Goal: Task Accomplishment & Management: Complete application form

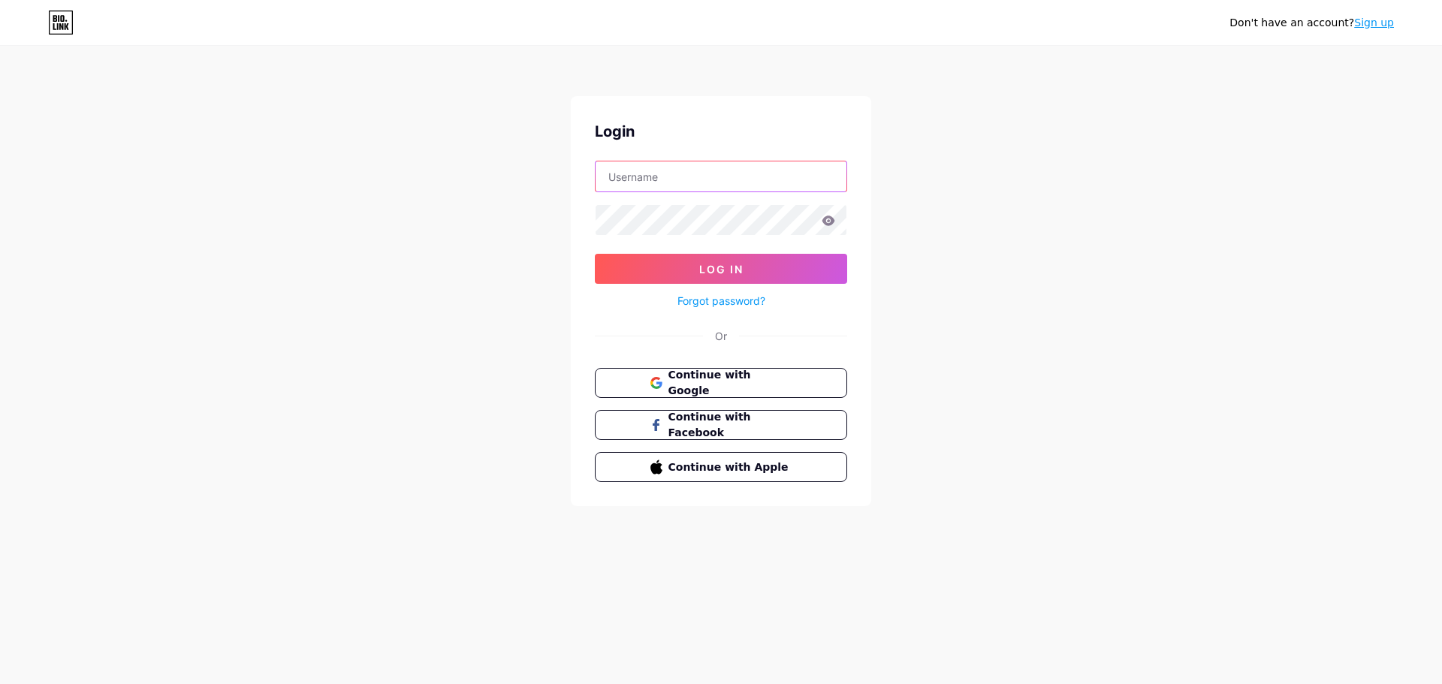
click at [699, 178] on input "text" at bounding box center [721, 176] width 251 height 30
paste input "permirauk"
type input "permirauk"
click at [735, 268] on span "Log In" at bounding box center [721, 269] width 44 height 13
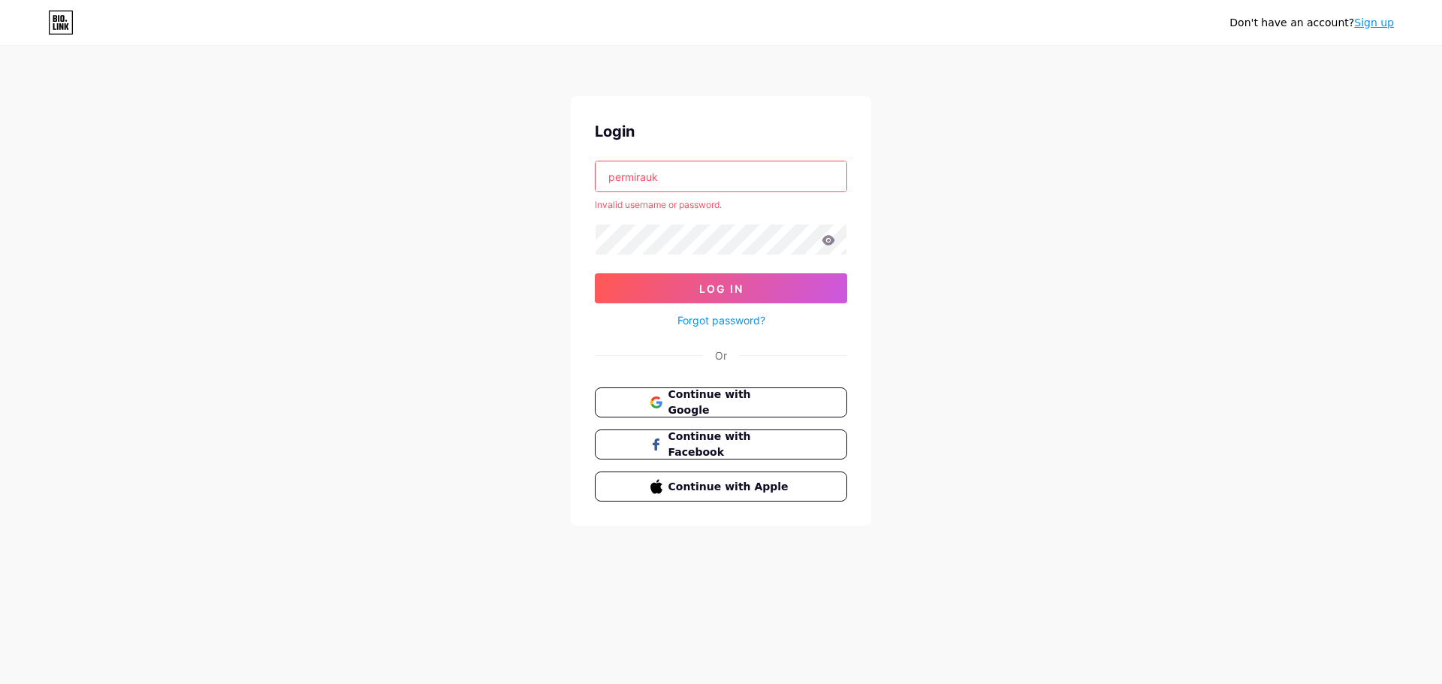
click at [1374, 27] on link "Sign up" at bounding box center [1374, 23] width 40 height 12
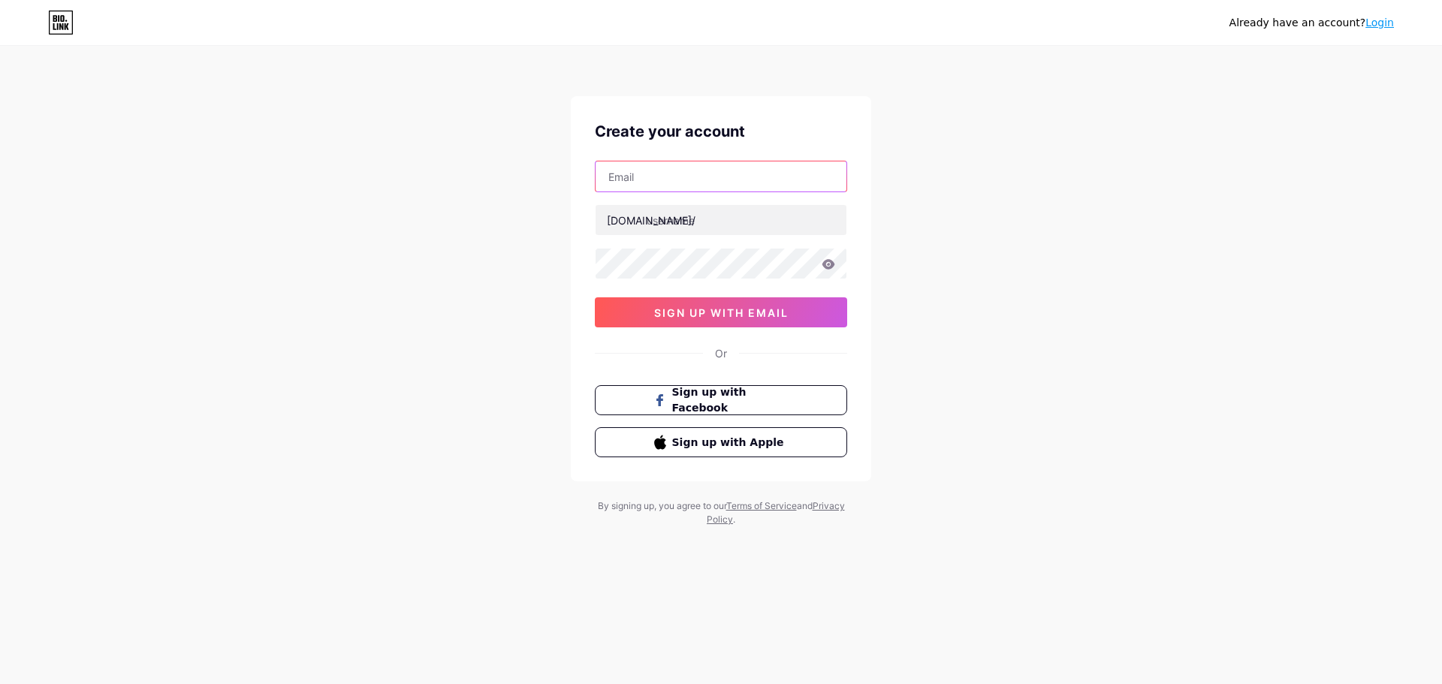
click at [638, 182] on input "text" at bounding box center [721, 176] width 251 height 30
paste input "[EMAIL_ADDRESS][DOMAIN_NAME]"
type input "[EMAIL_ADDRESS][DOMAIN_NAME]"
click at [655, 218] on input "text" at bounding box center [721, 220] width 251 height 30
type input "permira"
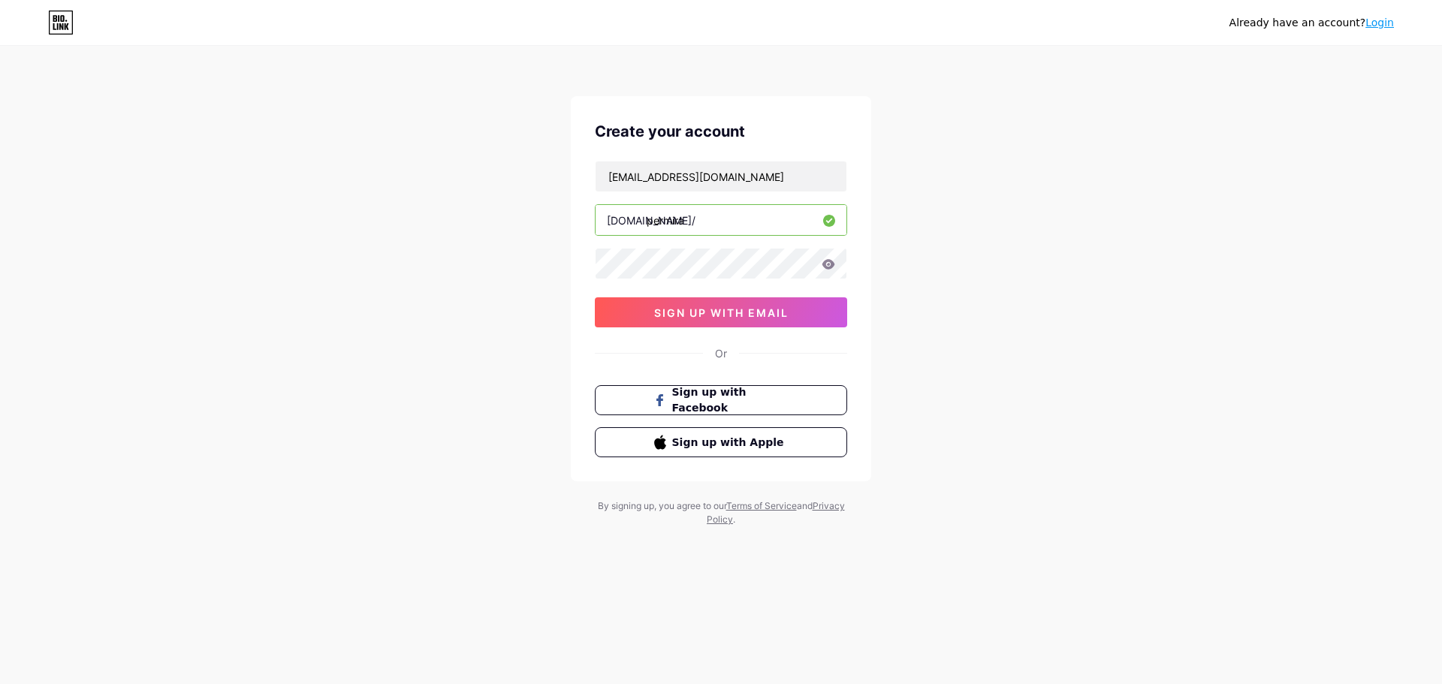
click at [938, 337] on div "Already have an account? Login Create your account [EMAIL_ADDRESS][DOMAIN_NAME]…" at bounding box center [721, 287] width 1442 height 575
click at [730, 309] on span "sign up with email" at bounding box center [721, 312] width 134 height 13
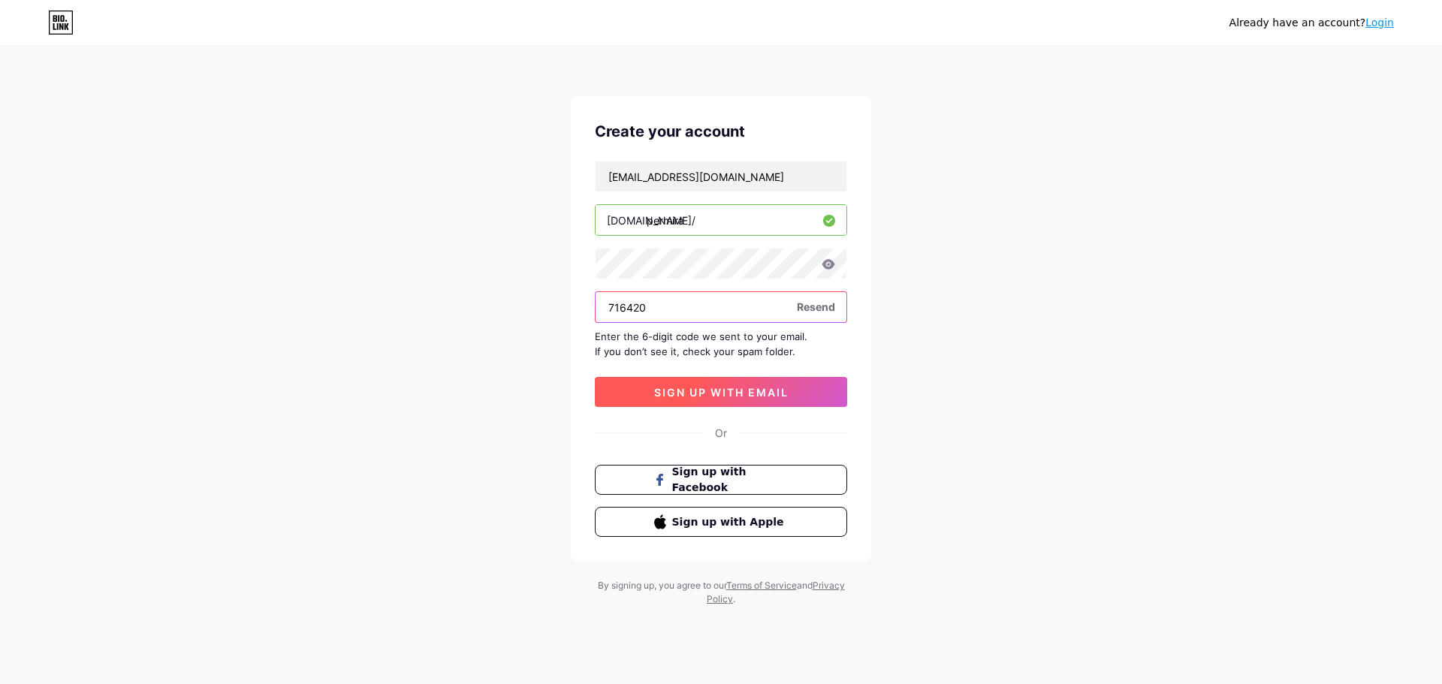
type input "716420"
click at [696, 393] on span "sign up with email" at bounding box center [721, 392] width 134 height 13
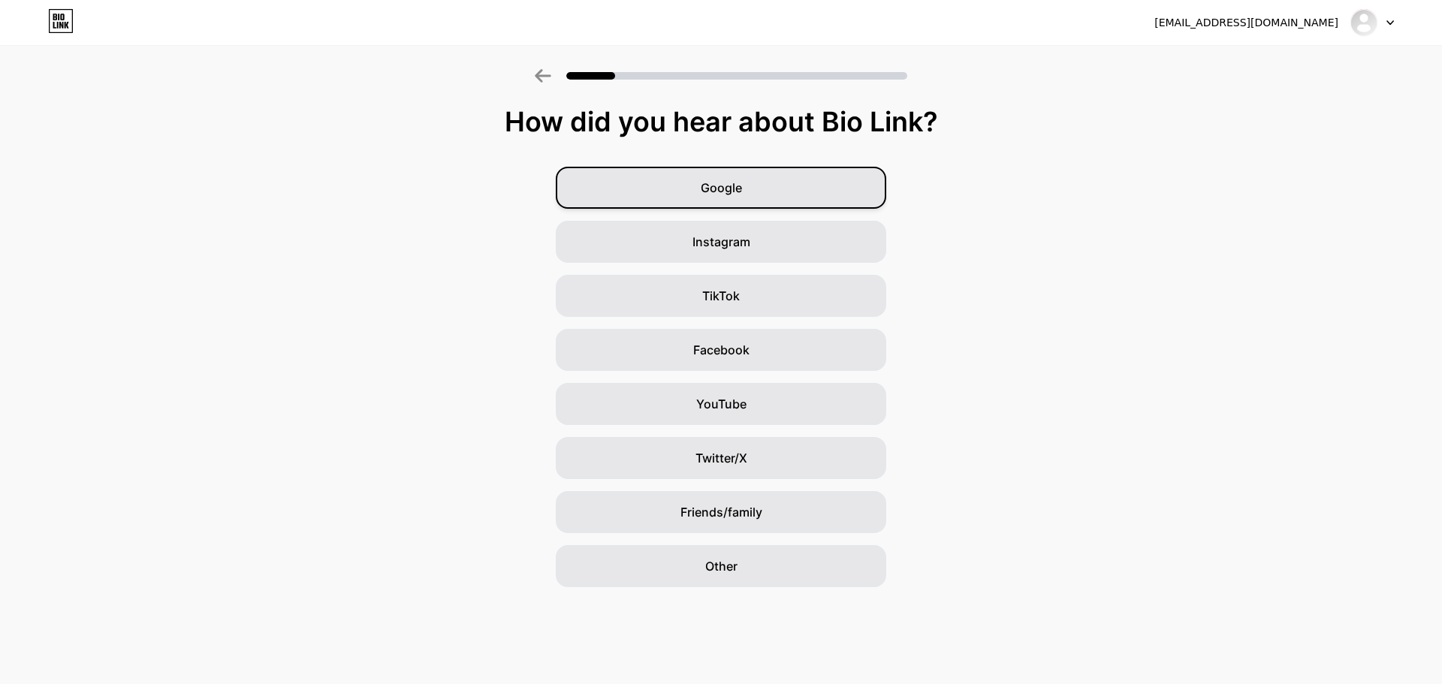
click at [726, 192] on span "Google" at bounding box center [721, 188] width 41 height 18
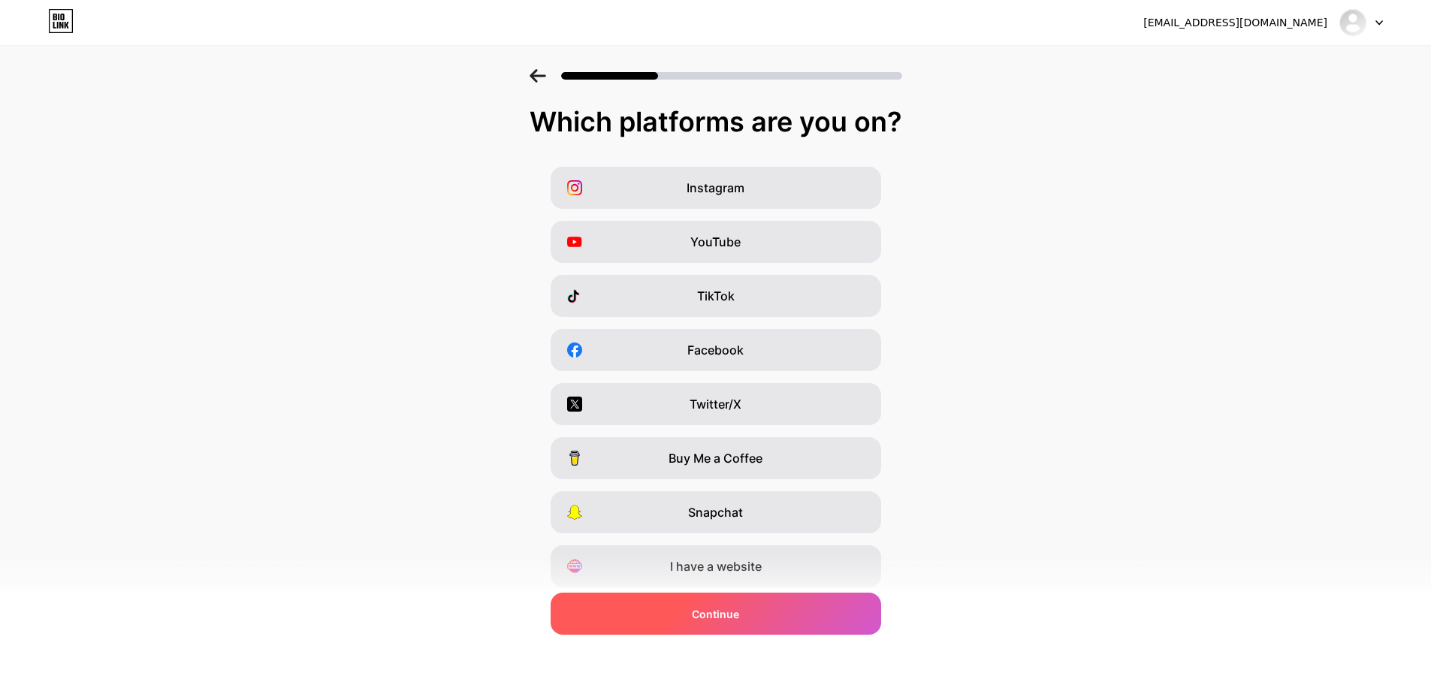
click at [705, 621] on span "Continue" at bounding box center [715, 614] width 47 height 16
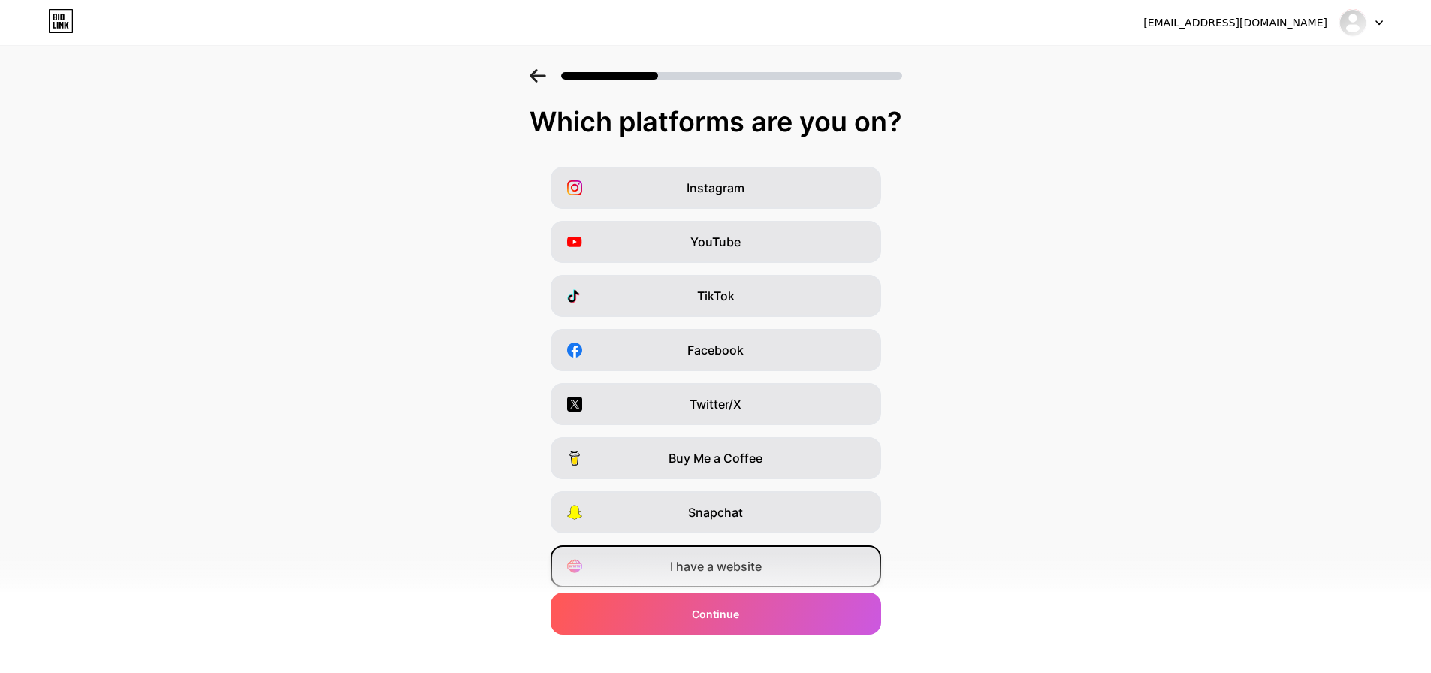
click at [742, 569] on span "I have a website" at bounding box center [716, 566] width 92 height 18
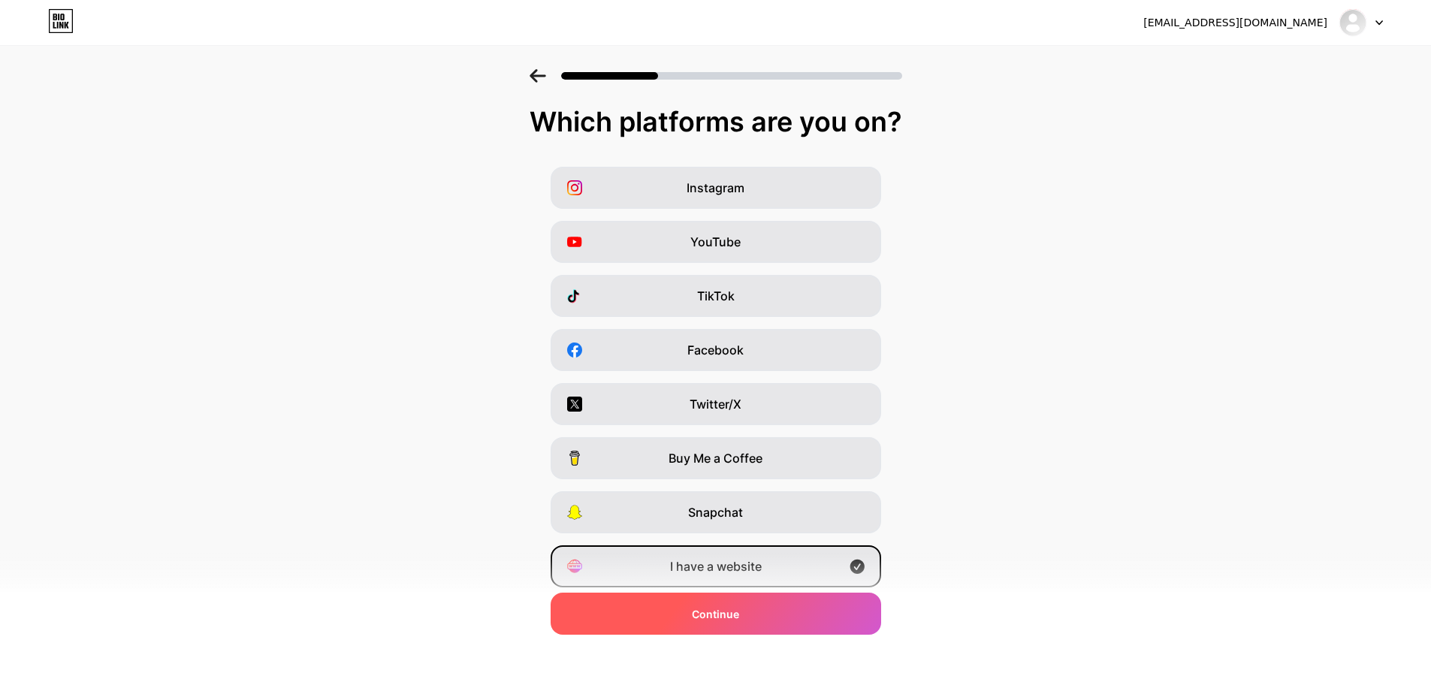
drag, startPoint x: 740, startPoint y: 616, endPoint x: 777, endPoint y: 611, distance: 37.8
click at [739, 616] on span "Continue" at bounding box center [715, 614] width 47 height 16
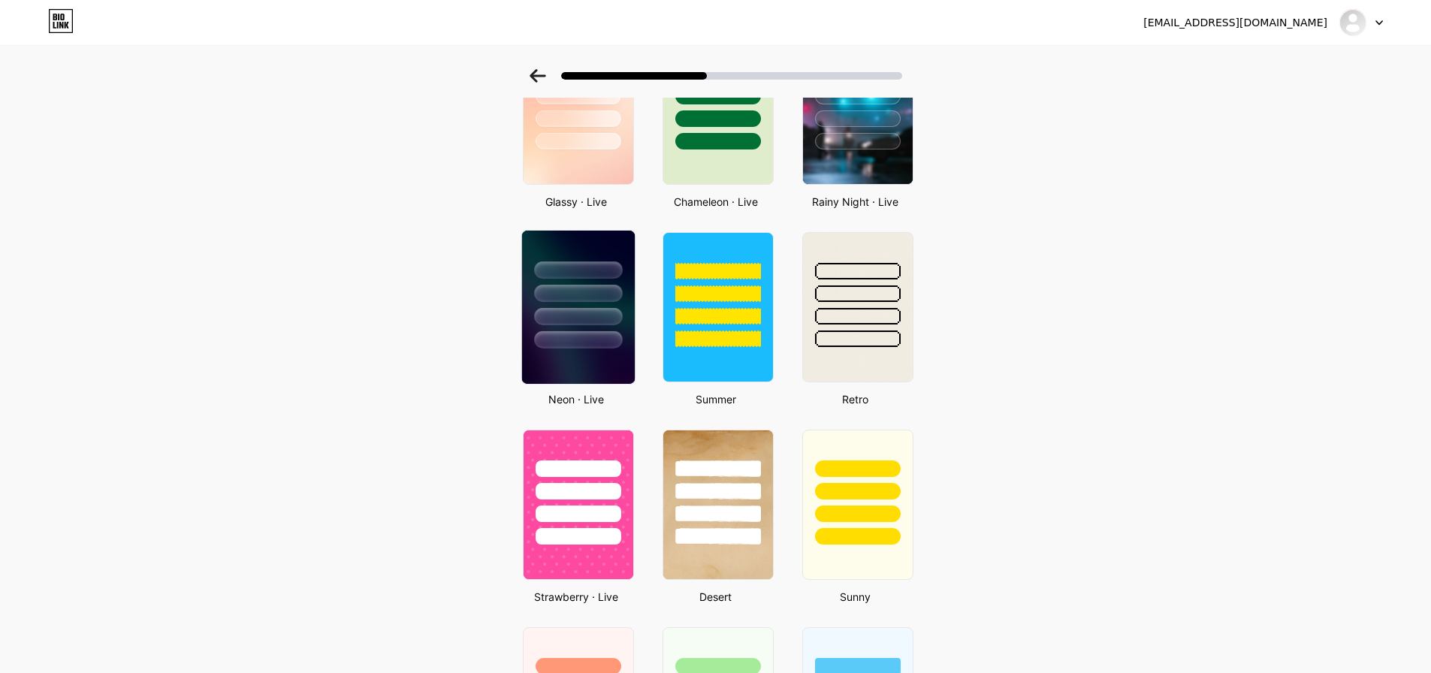
scroll to position [526, 0]
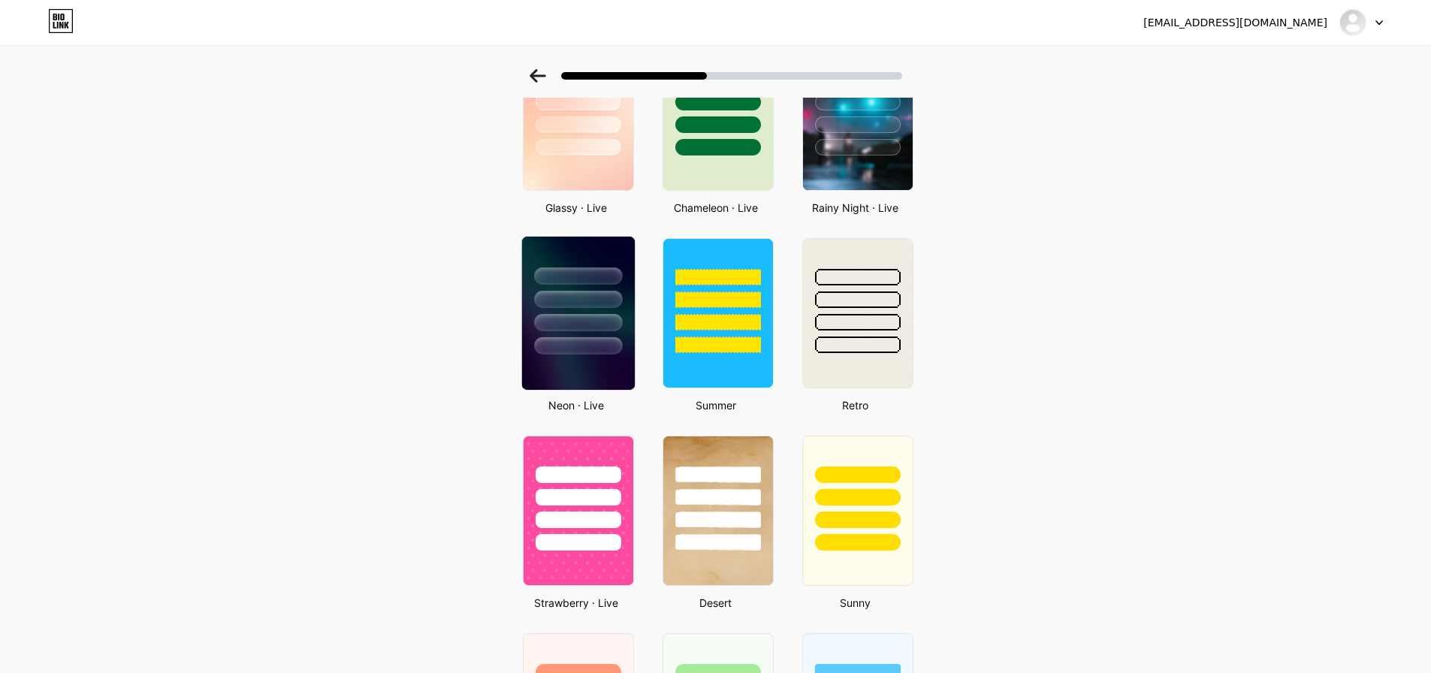
click at [572, 264] on div at bounding box center [577, 296] width 113 height 118
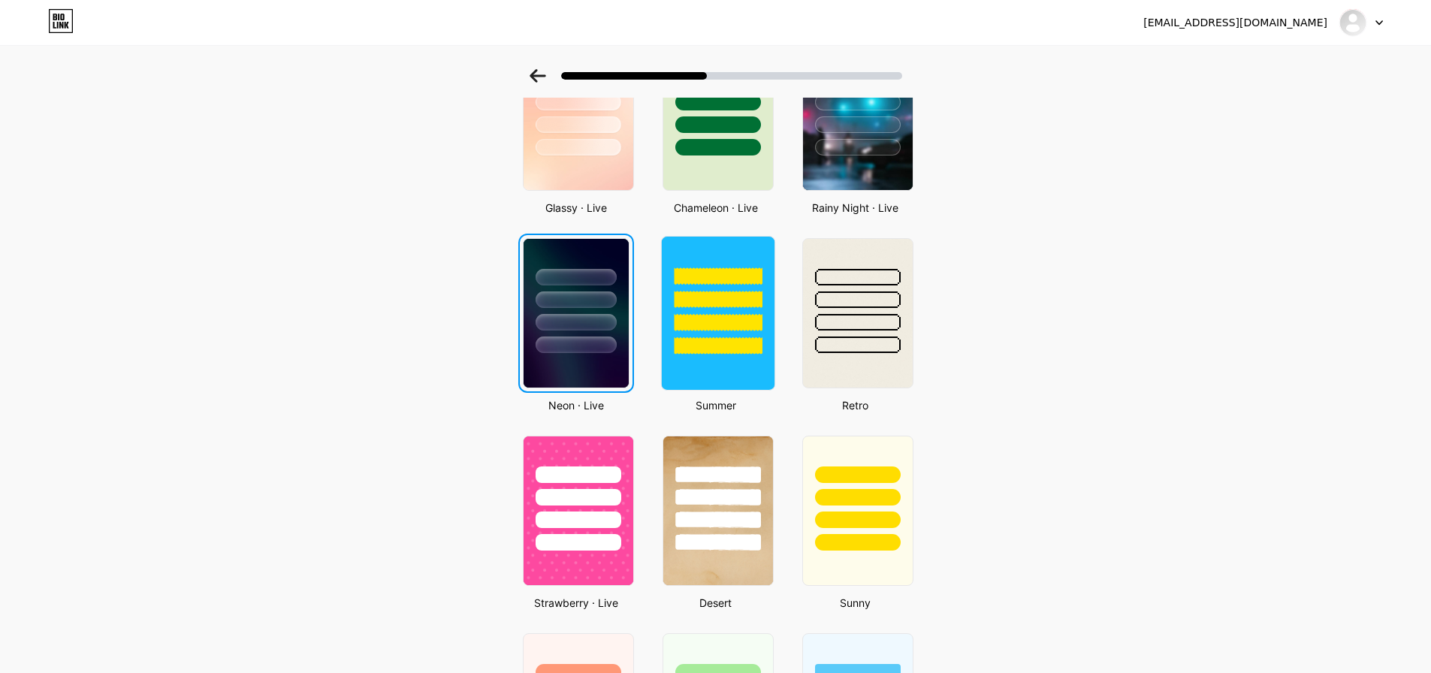
scroll to position [0, 0]
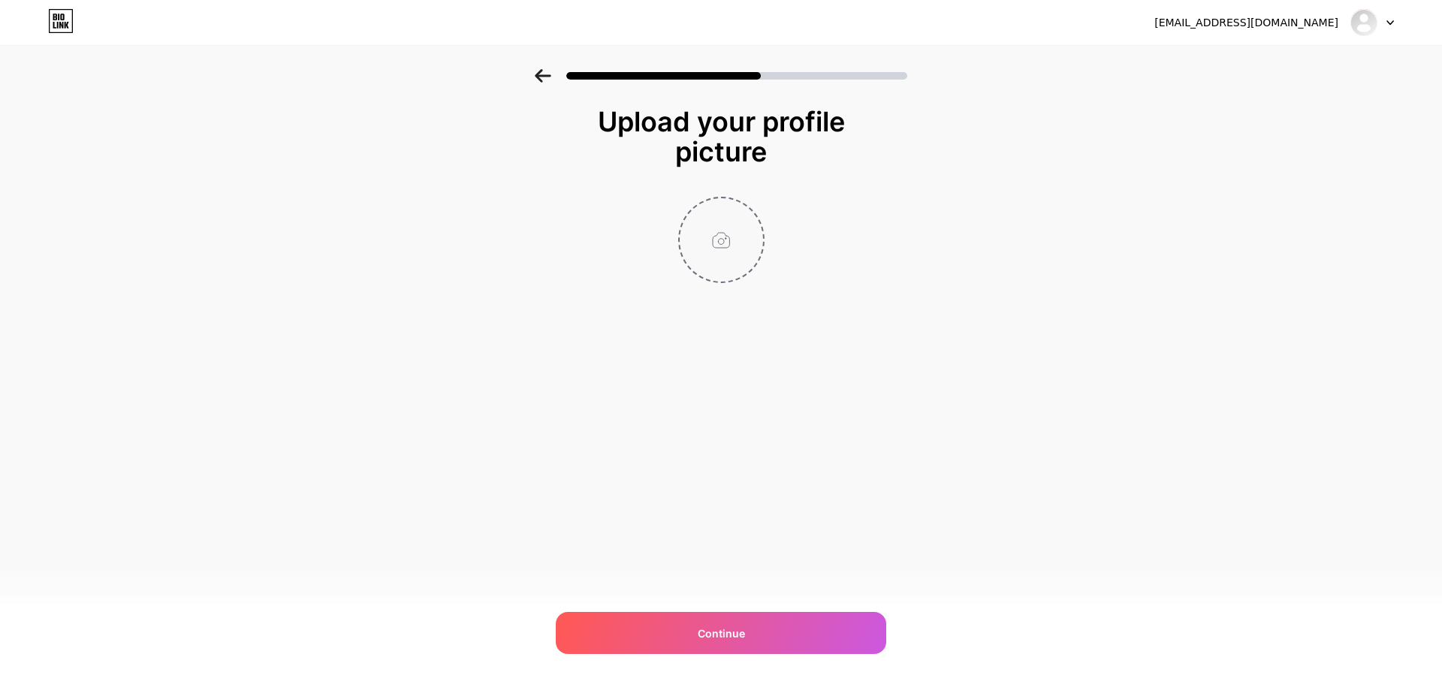
click at [710, 235] on input "file" at bounding box center [721, 239] width 83 height 83
type input "C:\fakepath\permira fav.jpg"
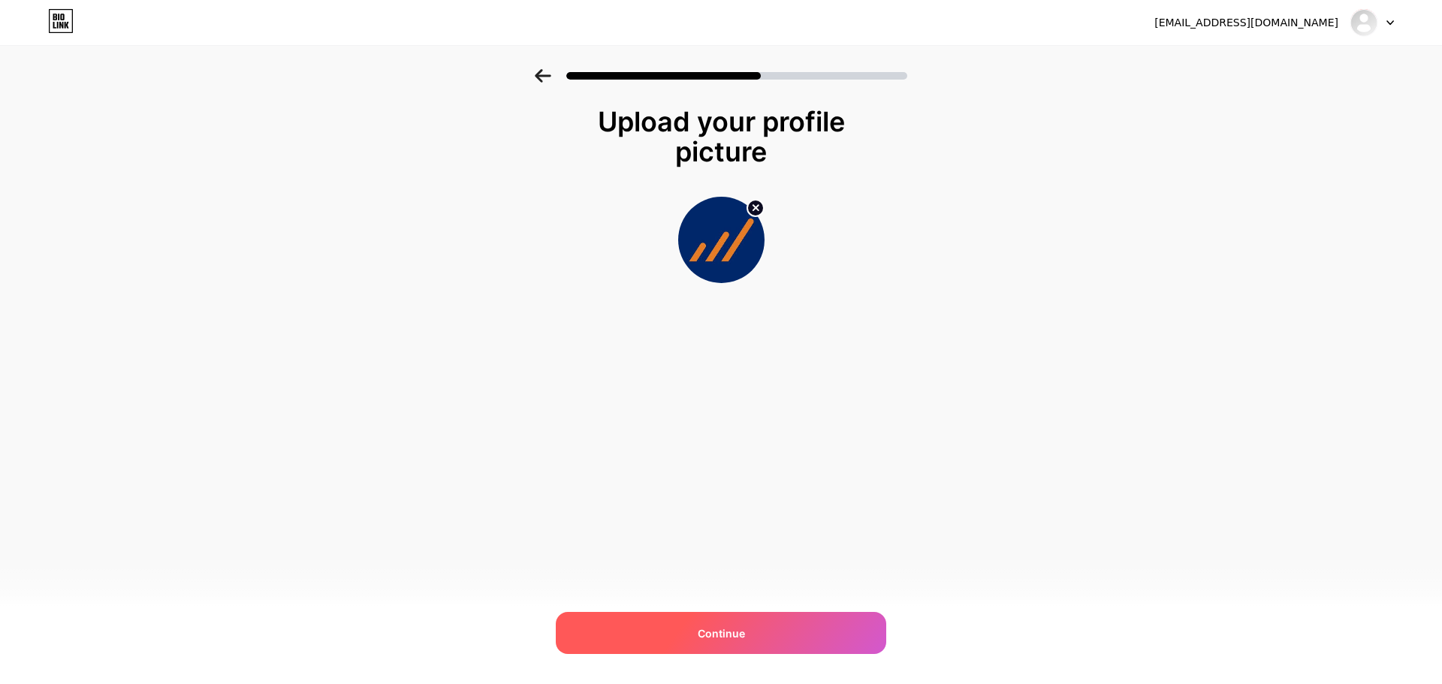
click at [726, 637] on span "Continue" at bounding box center [721, 634] width 47 height 16
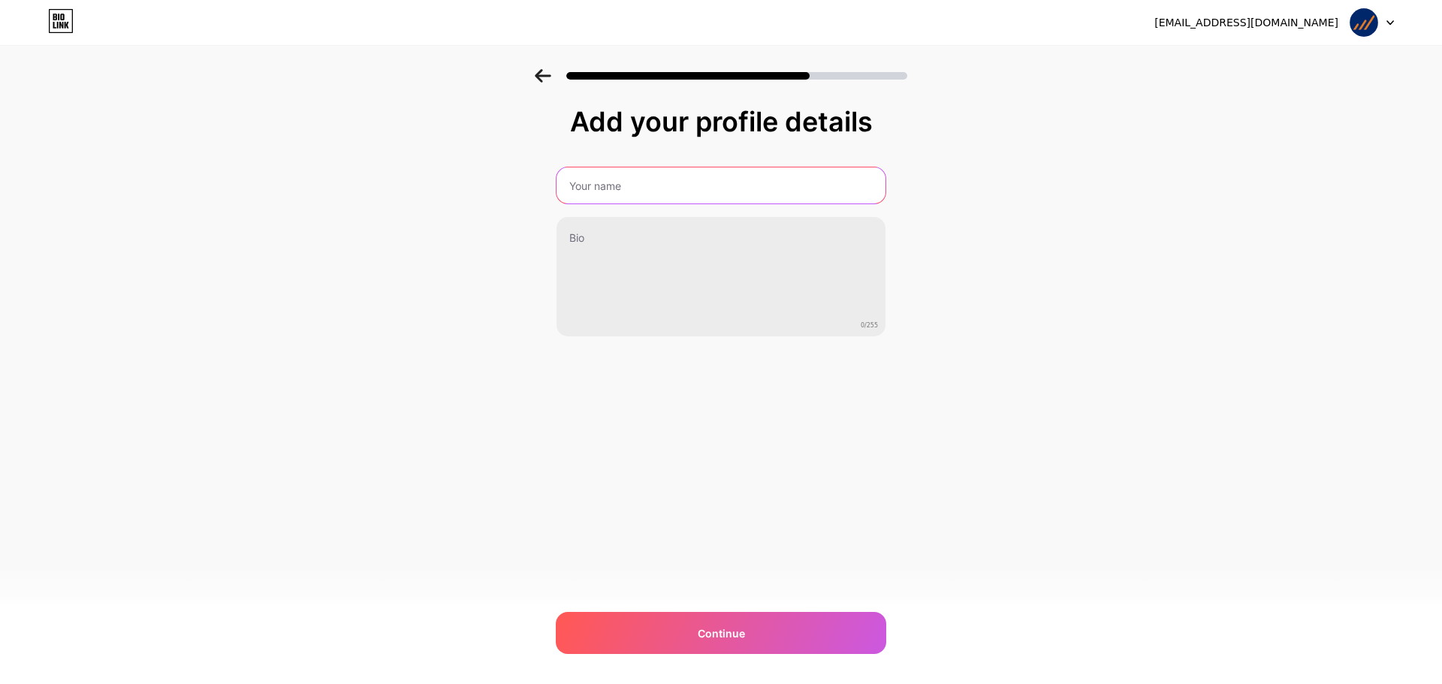
click at [667, 186] on input "text" at bounding box center [721, 185] width 329 height 36
type input "Permira"
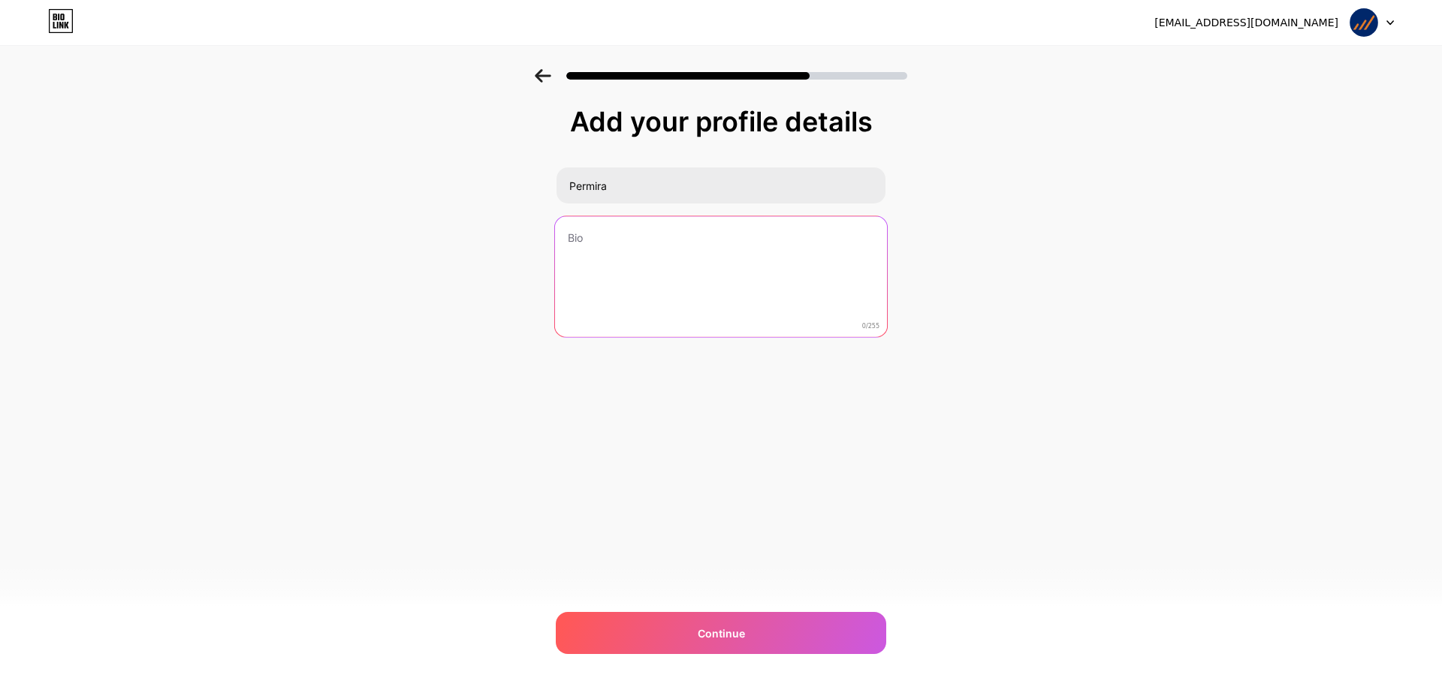
paste textarea "Permira is a global investment firm that backs successful businesses with growt…"
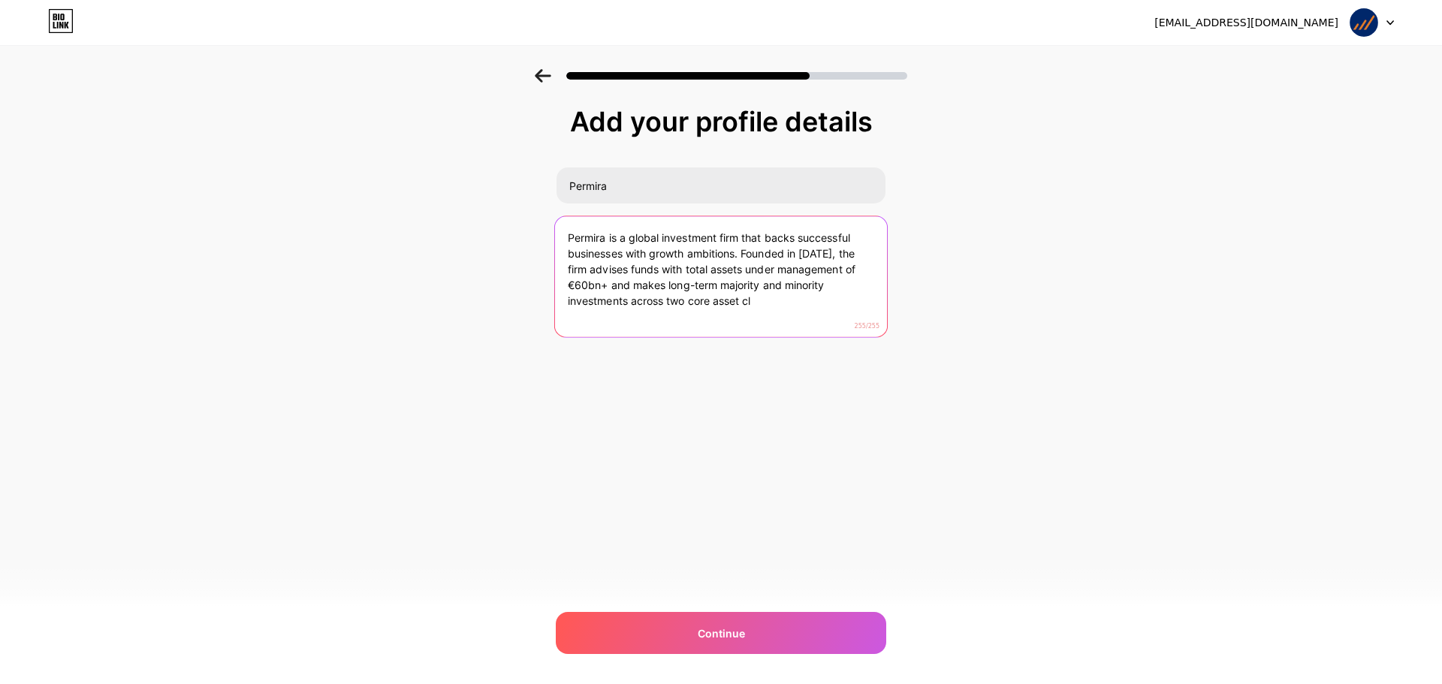
click at [677, 289] on textarea "Permira is a global investment firm that backs successful businesses with growt…" at bounding box center [721, 277] width 332 height 122
paste textarea "Private Equity multiplies the potential of companies, leaders and our own peopl…"
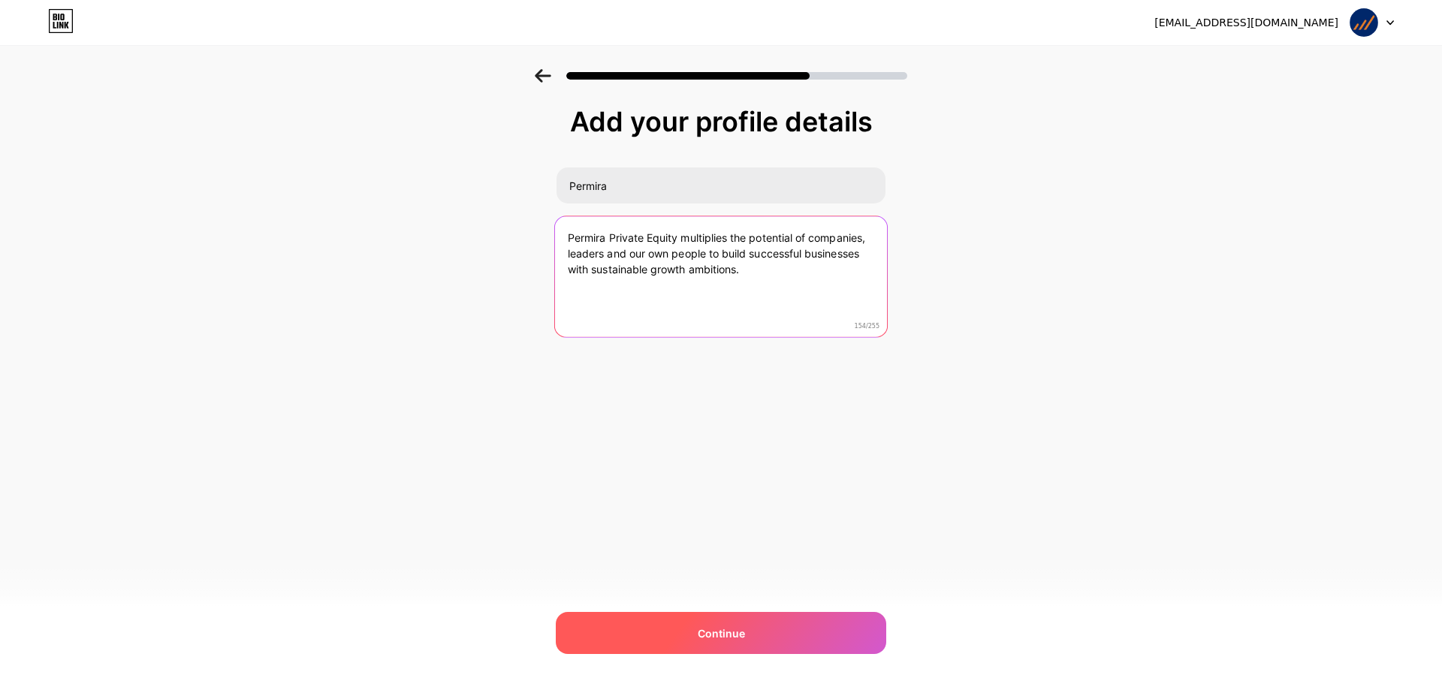
type textarea "Permira Private Equity multiplies the potential of companies, leaders and our o…"
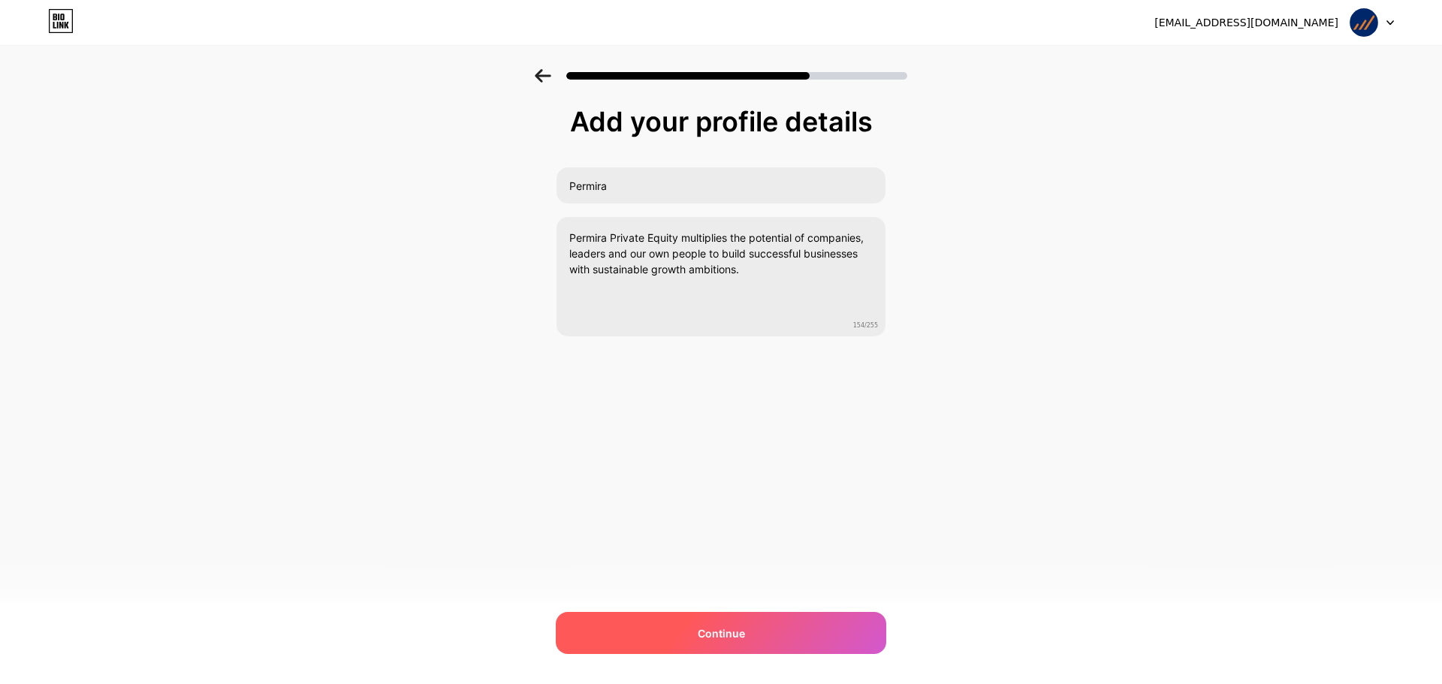
click at [738, 638] on span "Continue" at bounding box center [721, 634] width 47 height 16
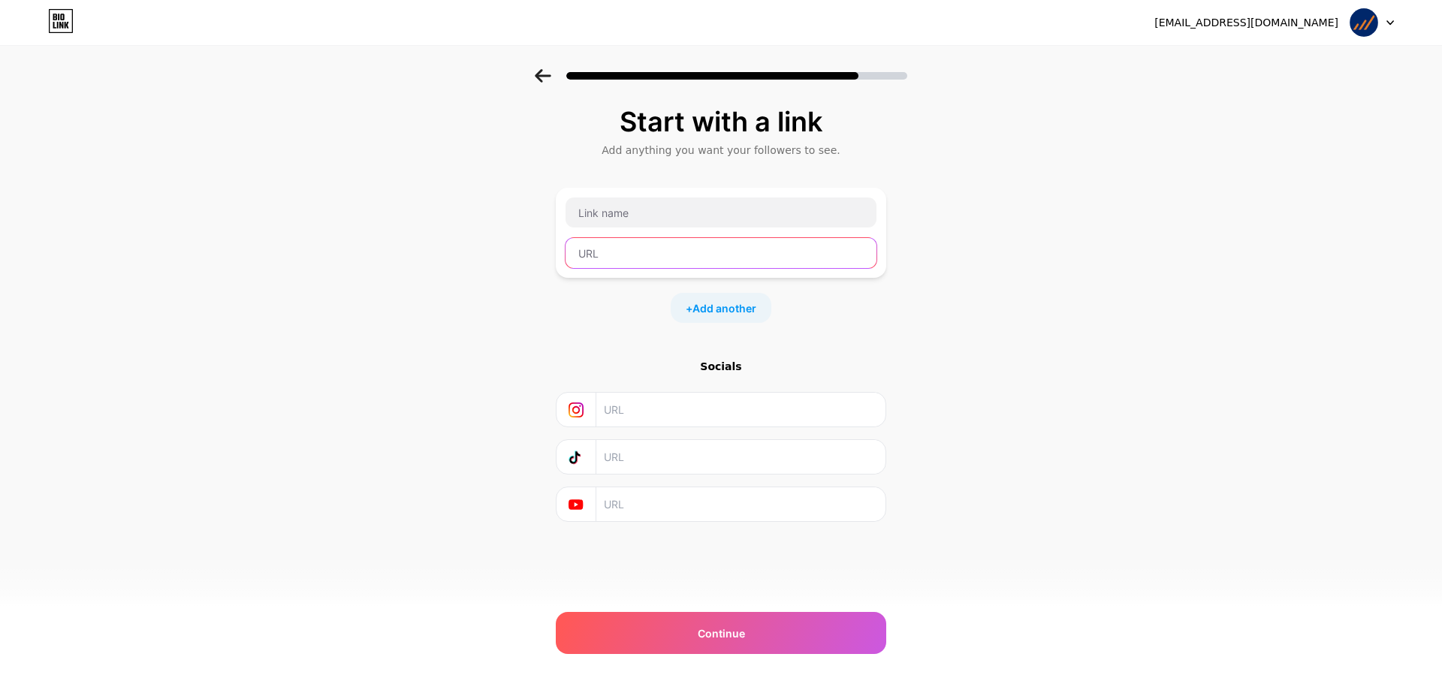
click at [608, 256] on input "text" at bounding box center [721, 253] width 311 height 30
paste input "[URL][DOMAIN_NAME]"
type input "[URL][DOMAIN_NAME]"
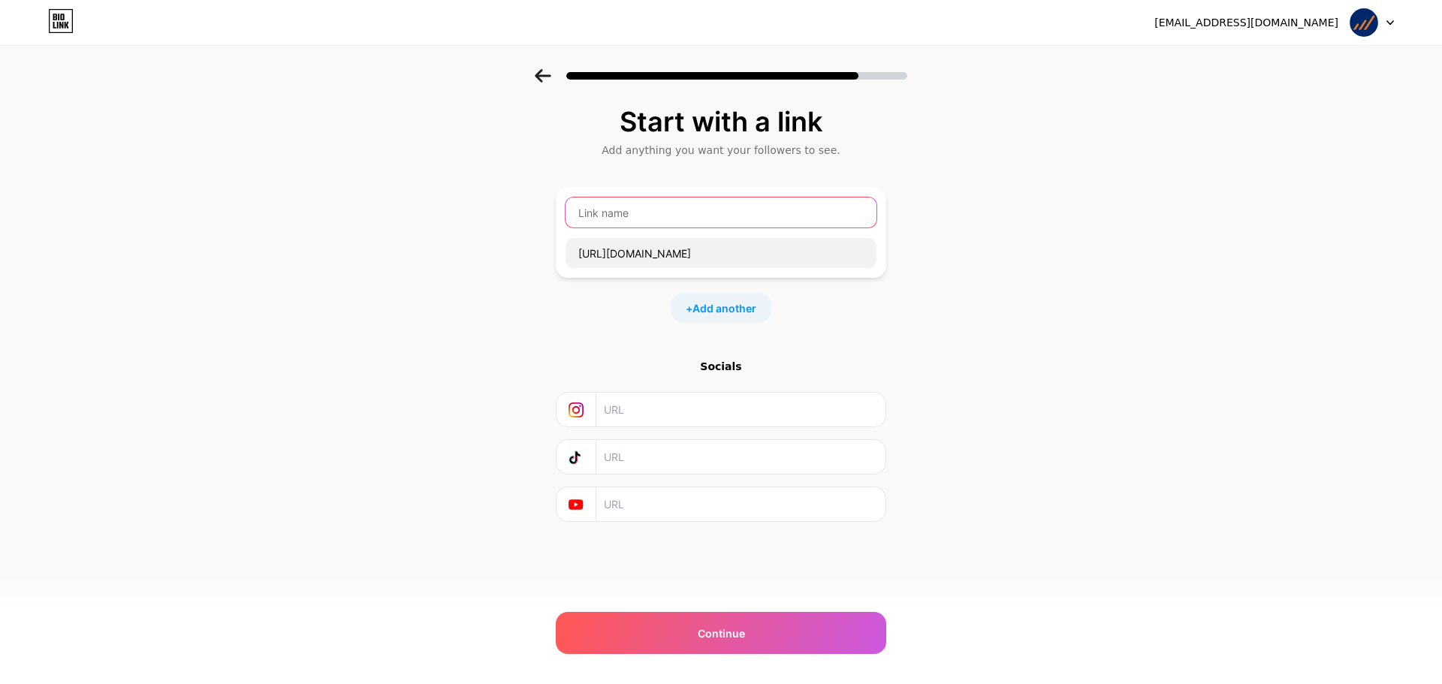
click at [641, 214] on input "text" at bounding box center [721, 213] width 311 height 30
type input "Permira"
click at [661, 355] on div "Start with a link Add anything you want your followers to see. Permira [URL][DO…" at bounding box center [721, 314] width 330 height 415
click at [601, 504] on div at bounding box center [721, 504] width 311 height 34
click at [662, 498] on input "text" at bounding box center [740, 504] width 273 height 34
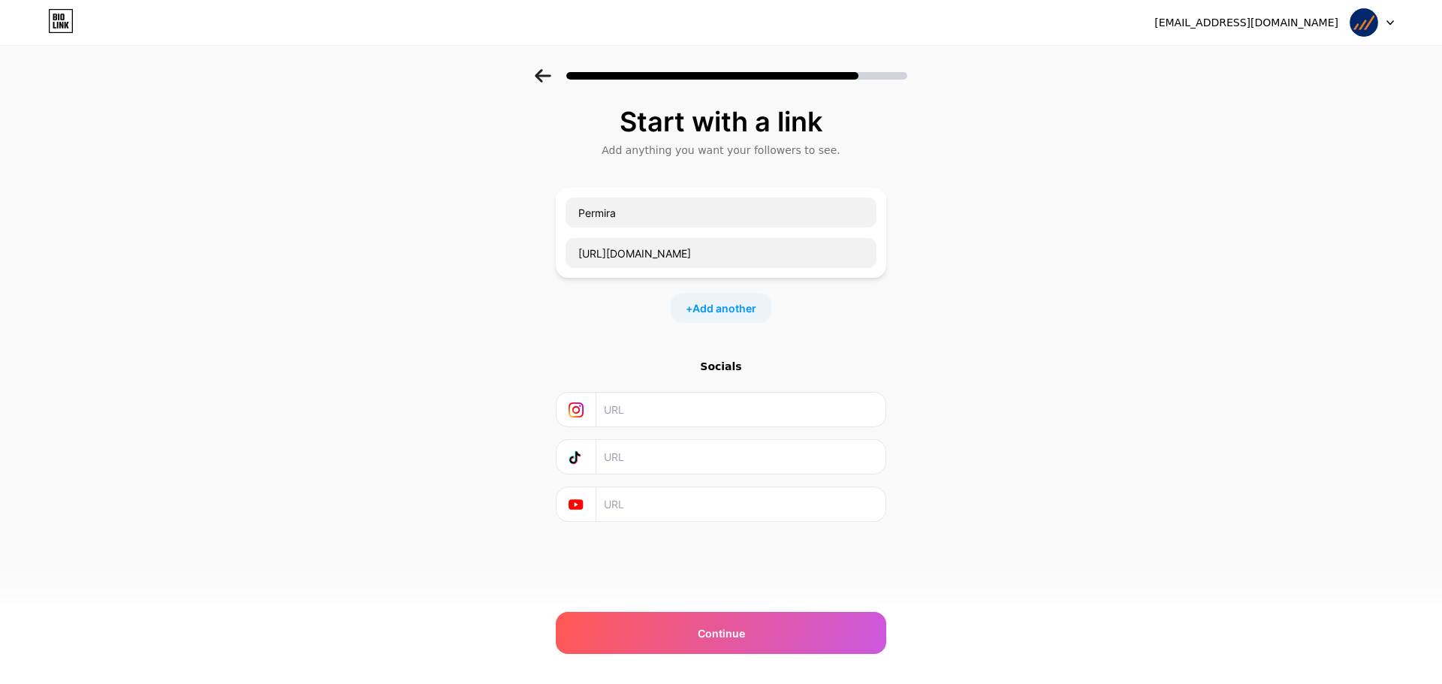
paste input "[URL][DOMAIN_NAME]"
type input "[URL][DOMAIN_NAME]"
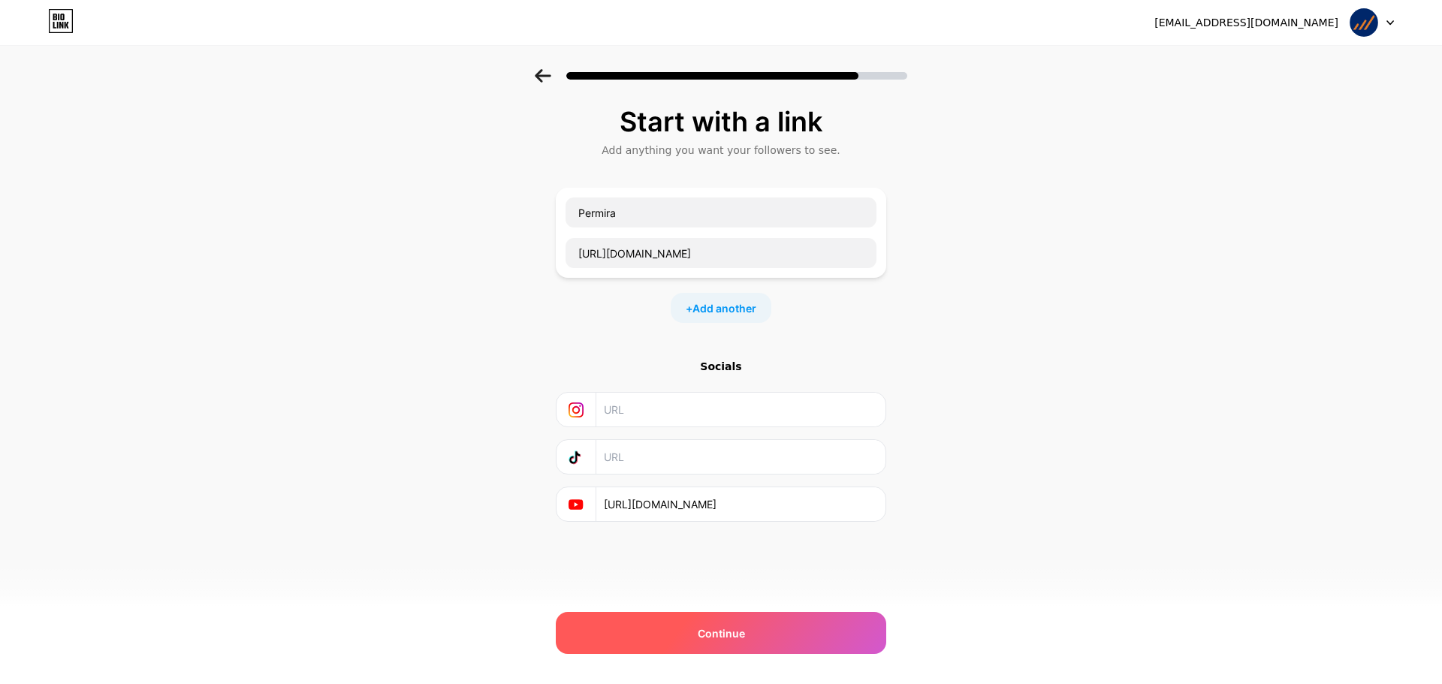
drag, startPoint x: 723, startPoint y: 627, endPoint x: 777, endPoint y: 621, distance: 54.4
click at [722, 629] on span "Continue" at bounding box center [721, 634] width 47 height 16
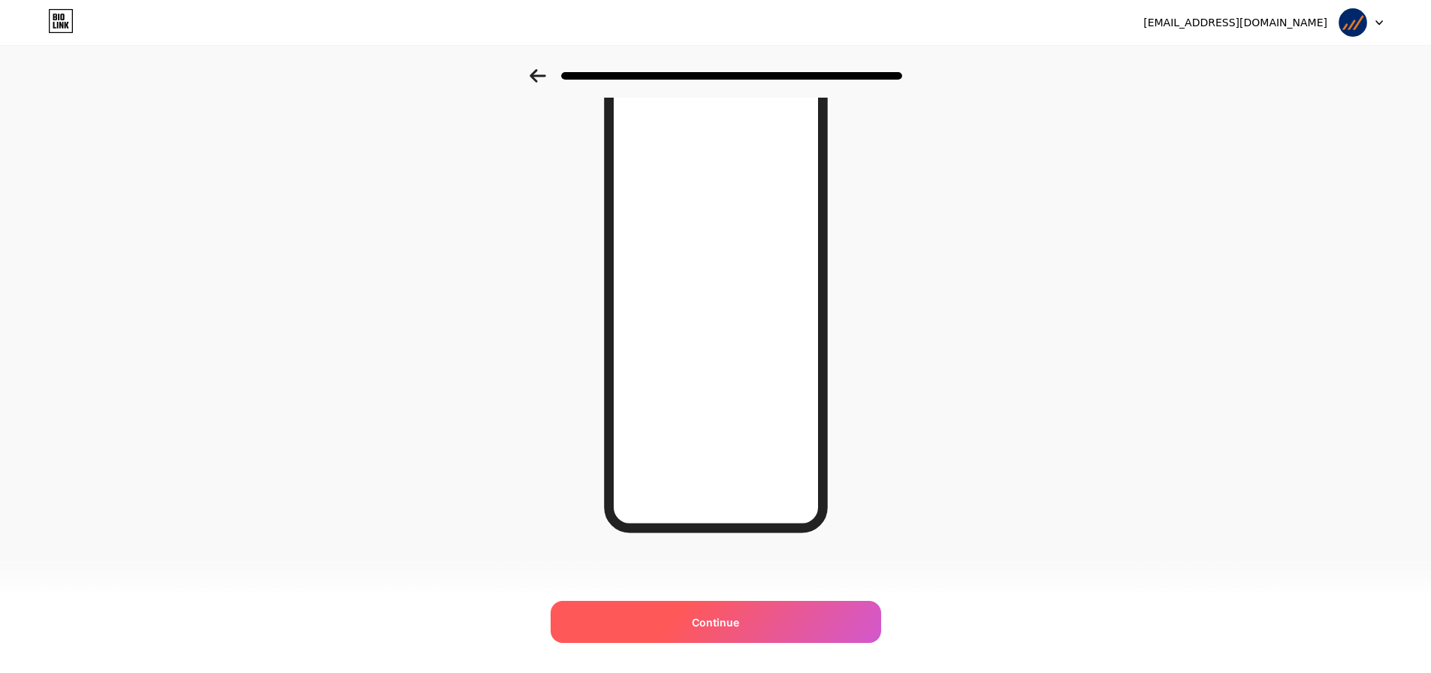
scroll to position [82, 0]
click at [738, 618] on span "Continue" at bounding box center [715, 622] width 47 height 16
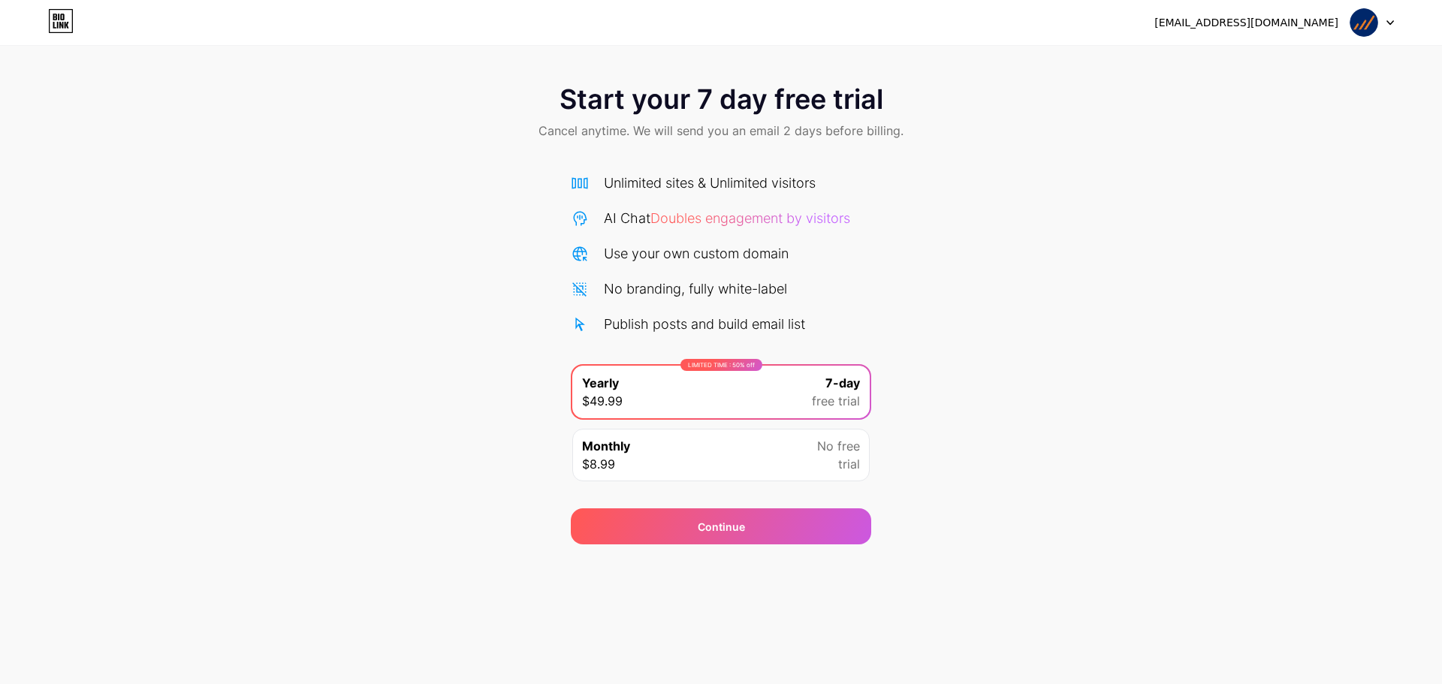
click at [713, 396] on div "LIMITED TIME : 50% off Yearly $49.99 7-day free trial" at bounding box center [720, 392] width 297 height 53
click at [756, 537] on div "Continue" at bounding box center [721, 526] width 300 height 36
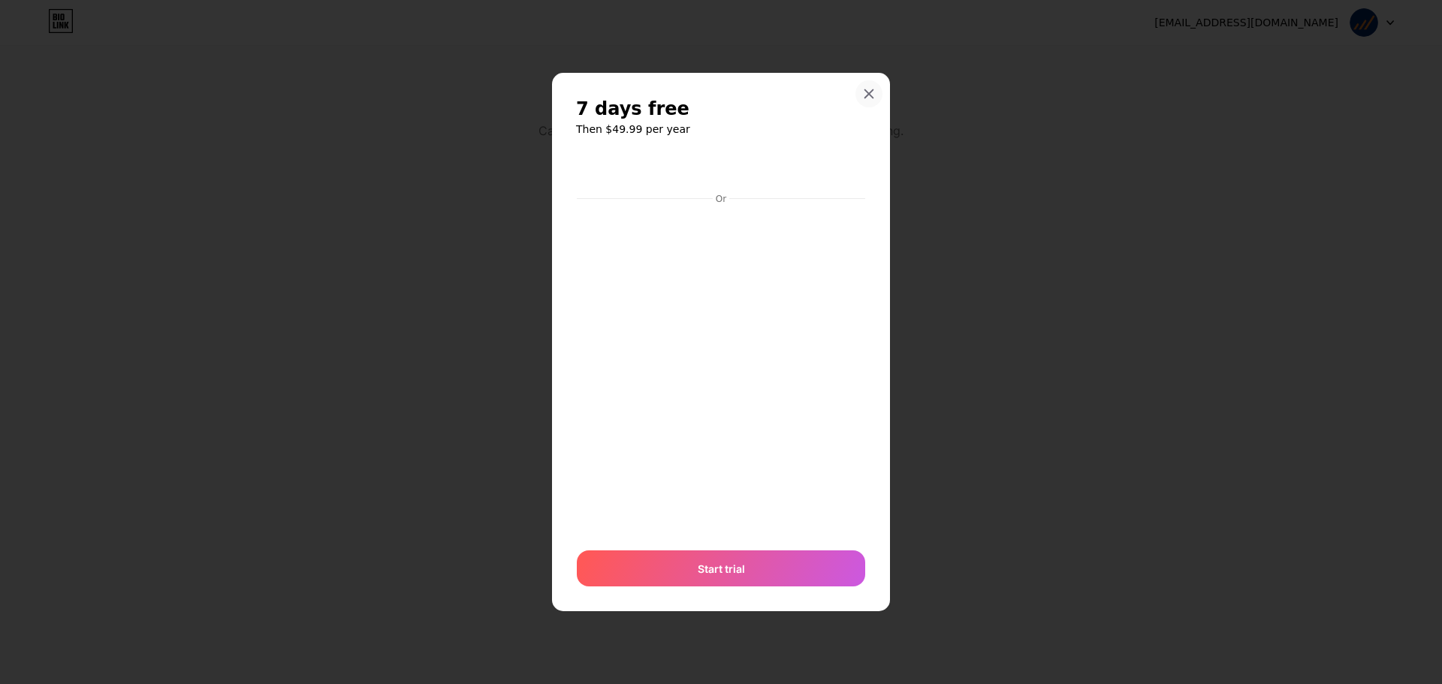
click at [867, 89] on icon at bounding box center [869, 94] width 12 height 12
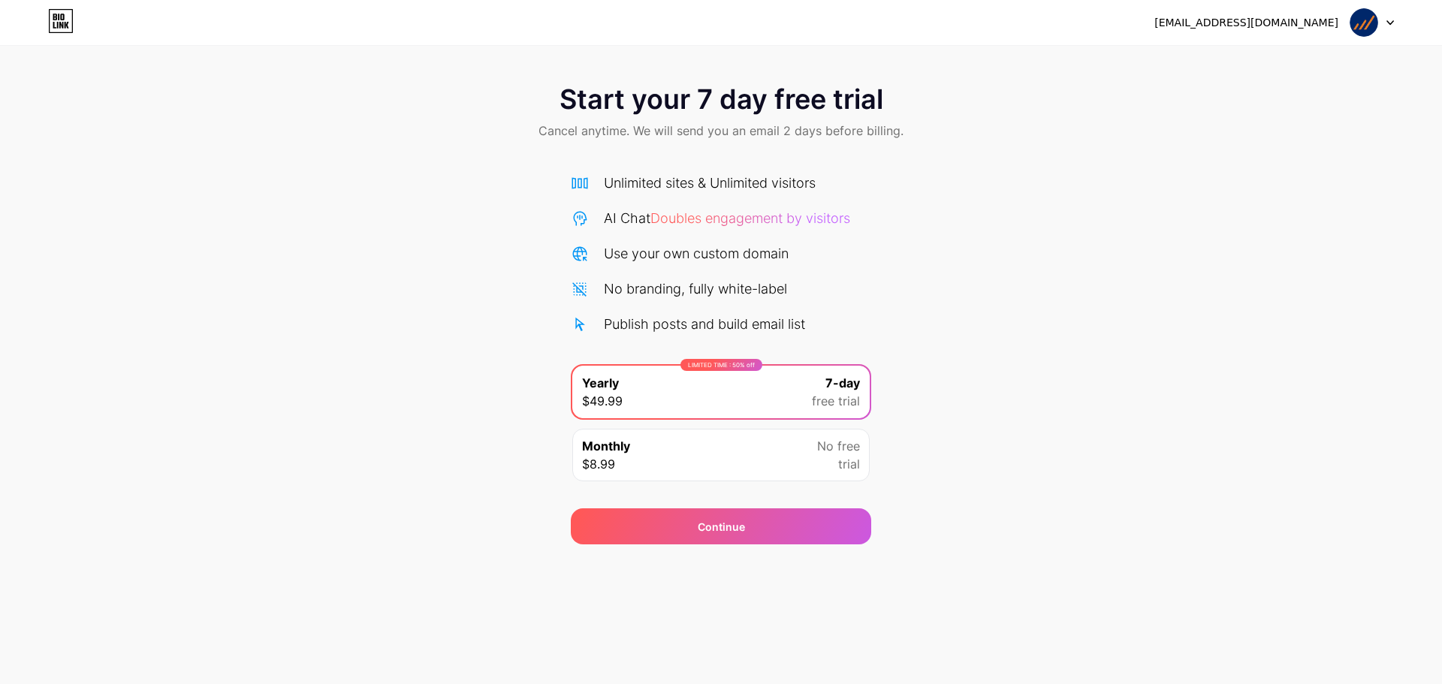
click at [746, 475] on div "Monthly $8.99 No free trial" at bounding box center [720, 455] width 297 height 53
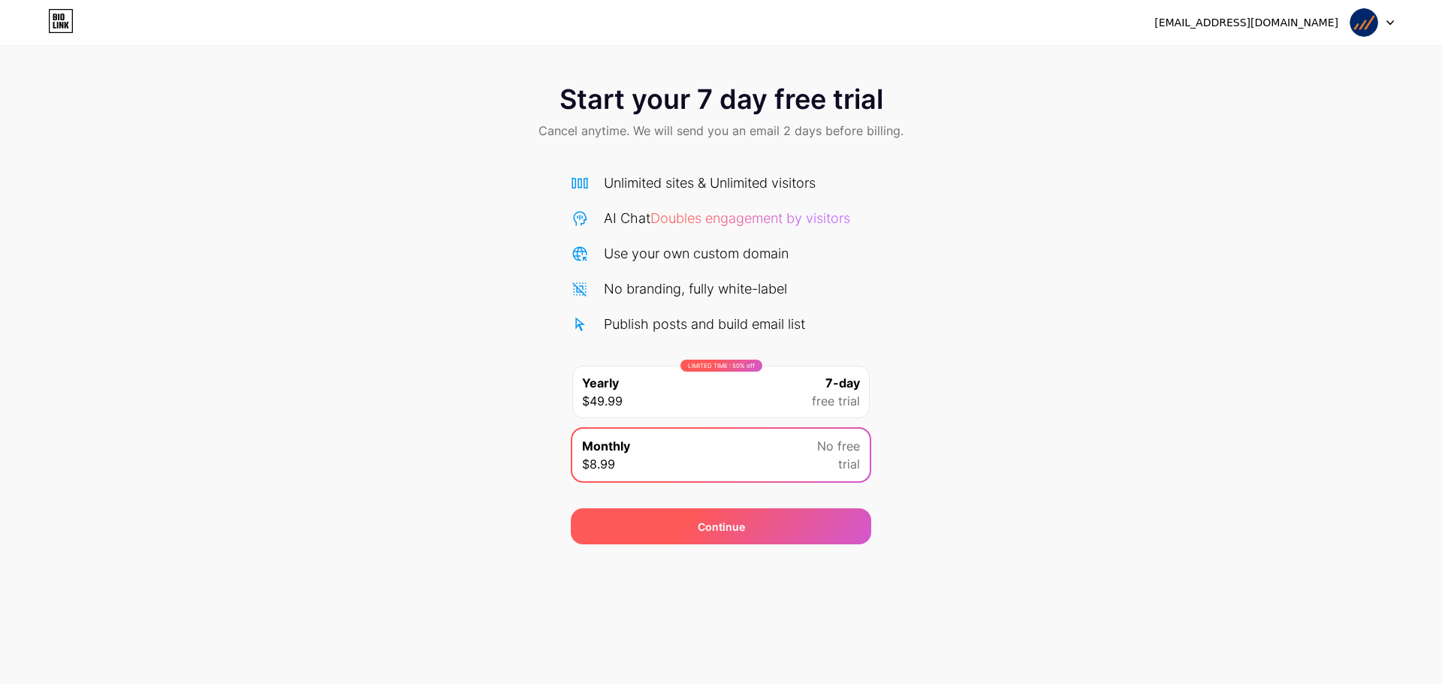
click at [760, 525] on div "Continue" at bounding box center [721, 526] width 300 height 36
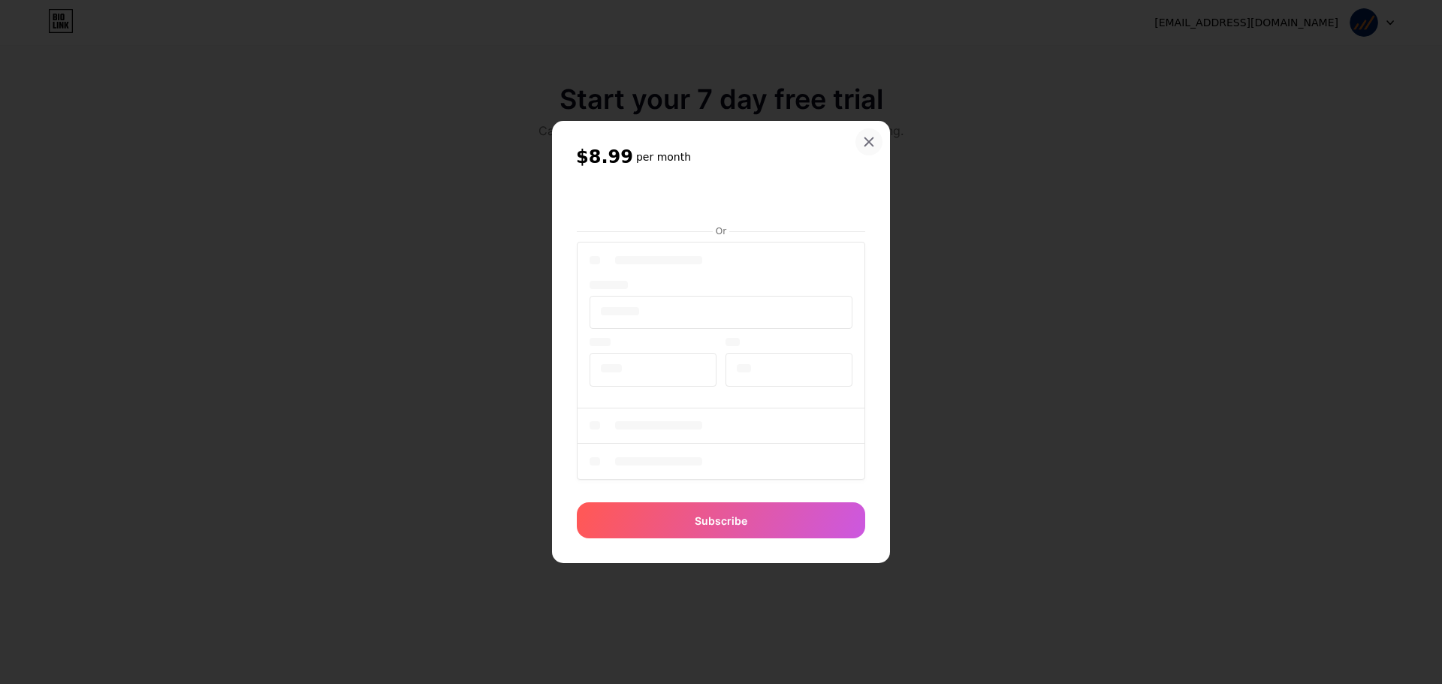
click at [871, 143] on icon at bounding box center [869, 142] width 8 height 8
